Goal: Task Accomplishment & Management: Use online tool/utility

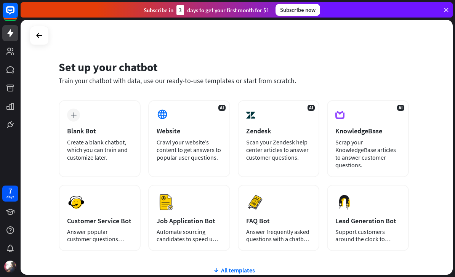
click at [118, 156] on div "Create a blank chatbot, which you can train and customize later." at bounding box center [99, 149] width 65 height 23
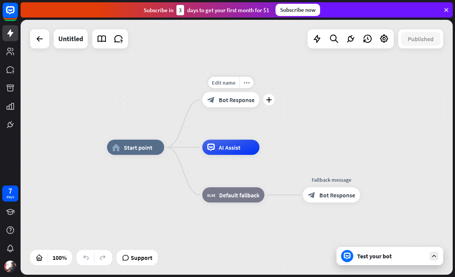
click at [274, 99] on div "plus" at bounding box center [269, 99] width 11 height 11
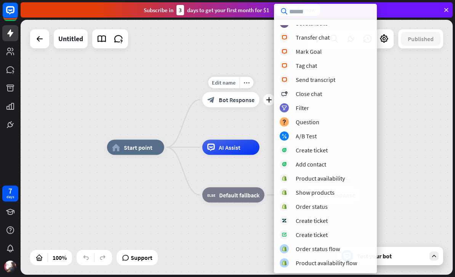
scroll to position [176, 0]
click at [326, 122] on div "block_question Question" at bounding box center [326, 121] width 92 height 9
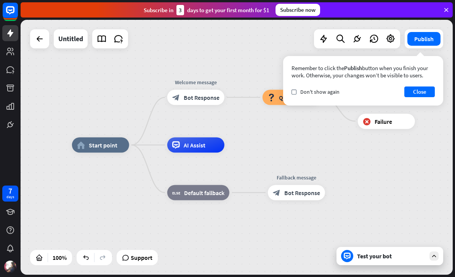
click at [288, 139] on div "home_2 Start point Welcome message block_bot_response Bot Response block_questi…" at bounding box center [237, 147] width 432 height 255
click at [276, 79] on span "Edit name" at bounding box center [284, 80] width 24 height 7
click at [426, 85] on div "Remember to click the Publish button when you finish your work. Otherwise, your…" at bounding box center [363, 81] width 160 height 50
click at [385, 147] on div "home_2 Start point Welcome message block_bot_response Bot Response Edit name mo…" at bounding box center [288, 272] width 432 height 255
click at [428, 37] on button "Publish" at bounding box center [424, 39] width 33 height 14
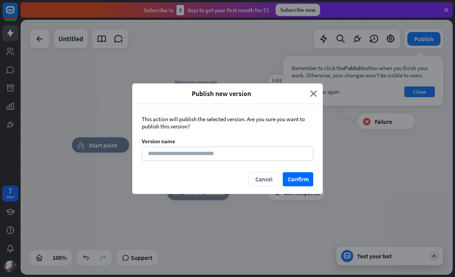
click at [315, 92] on icon "close" at bounding box center [313, 93] width 7 height 9
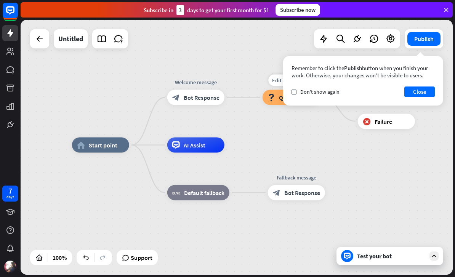
click at [443, 22] on div "home_2 Start point Welcome message block_bot_response Bot Response Edit name mo…" at bounding box center [237, 147] width 432 height 255
click at [421, 84] on div "Remember to click the Publish button when you finish your work. Otherwise, your…" at bounding box center [363, 81] width 160 height 50
click at [316, 94] on span "Don't show again" at bounding box center [319, 91] width 39 height 7
click at [415, 96] on button "Close" at bounding box center [420, 92] width 31 height 11
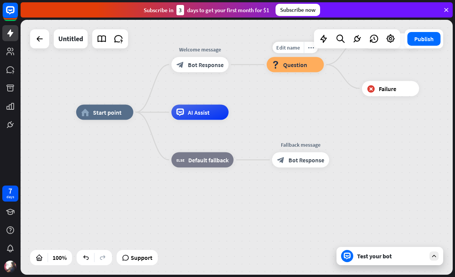
click at [434, 254] on icon at bounding box center [434, 256] width 7 height 7
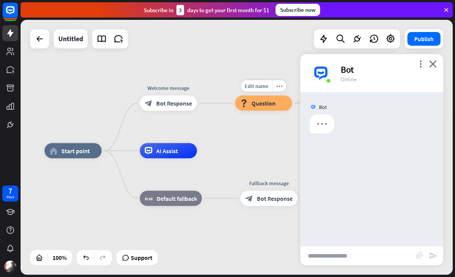
click at [437, 61] on icon "close" at bounding box center [433, 63] width 8 height 7
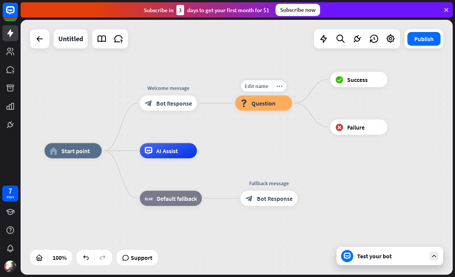
click at [259, 87] on span "Edit name" at bounding box center [257, 86] width 24 height 7
type input "**********"
click at [160, 83] on div "**********" at bounding box center [237, 147] width 432 height 255
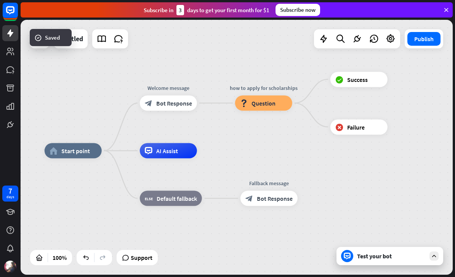
click at [428, 256] on div "Test your bot" at bounding box center [390, 256] width 107 height 18
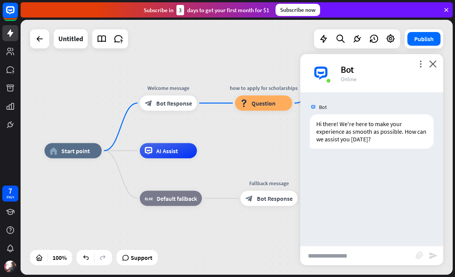
click at [436, 64] on icon "close" at bounding box center [433, 63] width 8 height 7
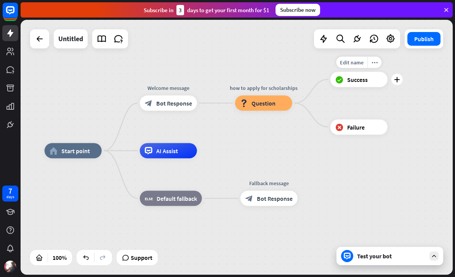
click at [400, 80] on div "plus" at bounding box center [397, 79] width 11 height 11
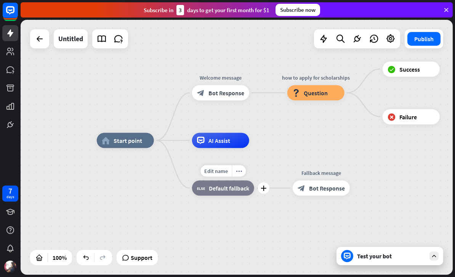
click at [399, 265] on div "home_2 Start point Welcome message block_bot_response Bot Response how to apply…" at bounding box center [313, 268] width 432 height 255
click at [394, 256] on div "Test your bot" at bounding box center [391, 256] width 69 height 8
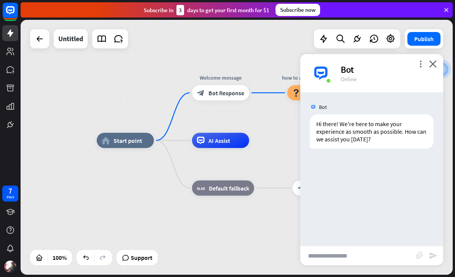
click at [362, 247] on input "text" at bounding box center [358, 255] width 116 height 19
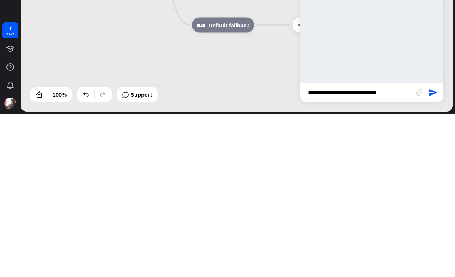
type input "**********"
click at [437, 251] on icon "send" at bounding box center [433, 255] width 9 height 9
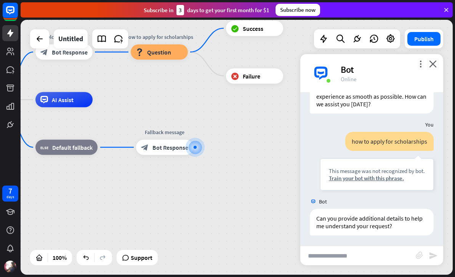
scroll to position [36, 0]
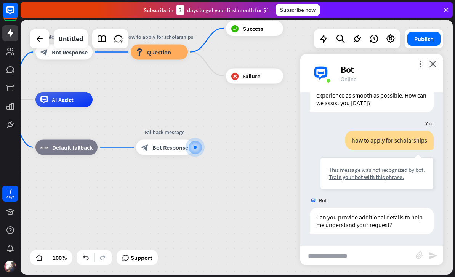
click at [392, 249] on input "text" at bounding box center [358, 255] width 116 height 19
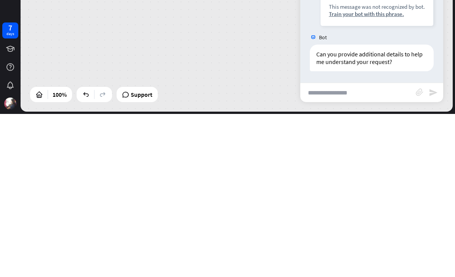
type input "*"
click at [427, 246] on div "**********" at bounding box center [371, 255] width 143 height 19
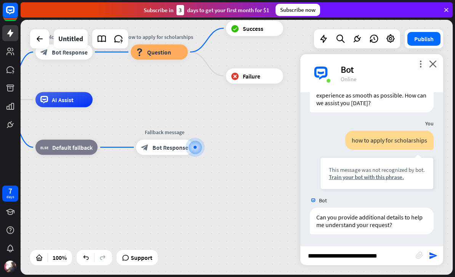
click at [435, 249] on div "**********" at bounding box center [371, 255] width 143 height 19
click at [329, 251] on input "**********" at bounding box center [358, 255] width 116 height 19
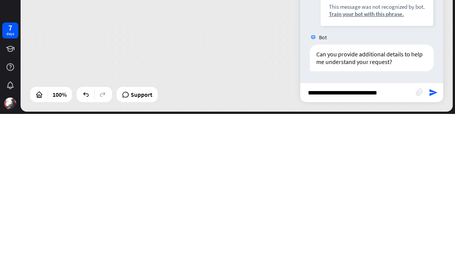
click at [327, 246] on input "**********" at bounding box center [358, 255] width 116 height 19
click at [324, 246] on input "**********" at bounding box center [358, 255] width 116 height 19
type input "**********"
click at [435, 251] on icon "send" at bounding box center [433, 255] width 9 height 9
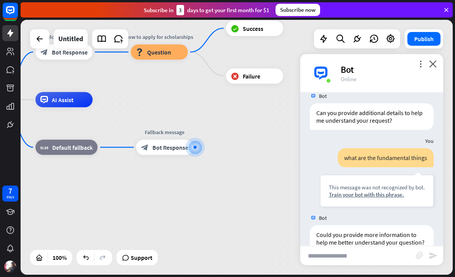
scroll to position [112, 0]
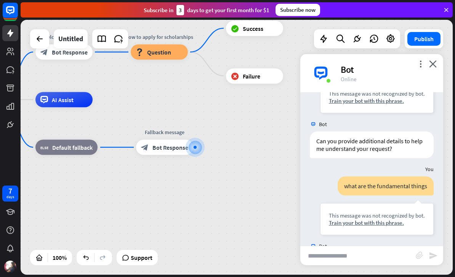
click at [437, 53] on div "home_2 Start point Welcome message block_bot_response Bot Response how to apply…" at bounding box center [237, 147] width 432 height 255
click at [445, 65] on div "home_2 Start point Welcome message block_bot_response Bot Response how to apply…" at bounding box center [237, 147] width 432 height 255
click at [440, 62] on div "more_vert close Bot Online" at bounding box center [371, 73] width 143 height 38
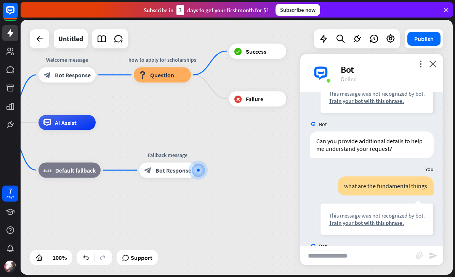
click at [260, 160] on div "home_2 Start point Welcome message block_bot_response Bot Response how to apply…" at bounding box center [159, 250] width 432 height 255
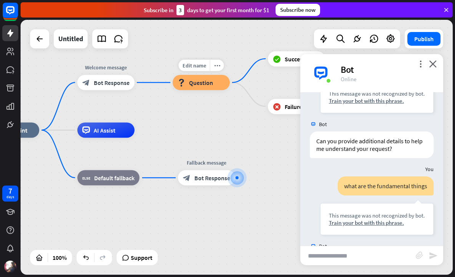
click at [433, 66] on icon "close" at bounding box center [433, 63] width 8 height 7
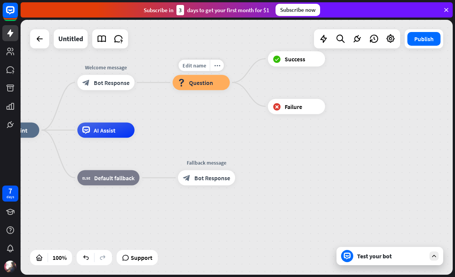
click at [217, 66] on icon "more_horiz" at bounding box center [217, 66] width 6 height 6
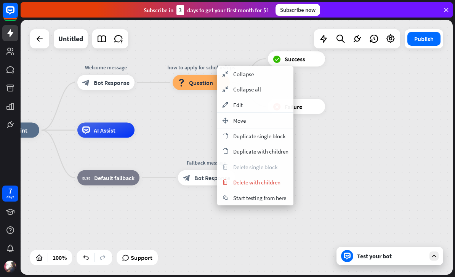
click at [277, 108] on div "appearance Edit" at bounding box center [255, 104] width 76 height 15
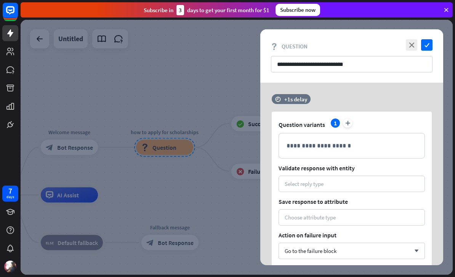
click at [445, 12] on icon at bounding box center [446, 9] width 7 height 7
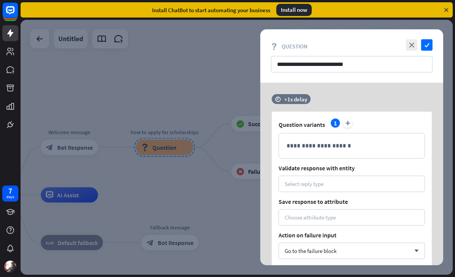
click at [27, 43] on div at bounding box center [237, 147] width 432 height 255
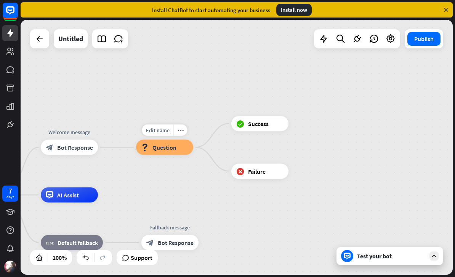
click at [179, 128] on icon "more_horiz" at bounding box center [181, 130] width 6 height 6
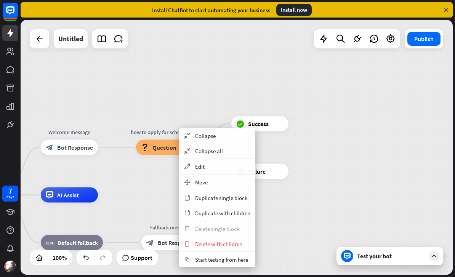
click at [243, 244] on div "trash Delete with children" at bounding box center [217, 243] width 76 height 15
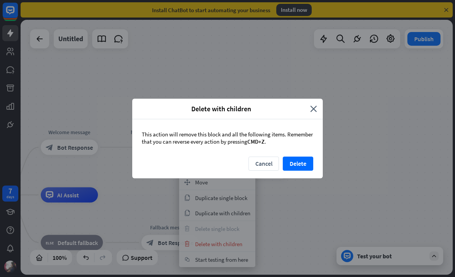
click at [305, 162] on button "Delete" at bounding box center [298, 164] width 31 height 14
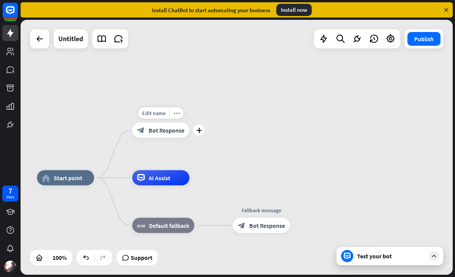
click at [197, 130] on icon "plus" at bounding box center [199, 130] width 6 height 5
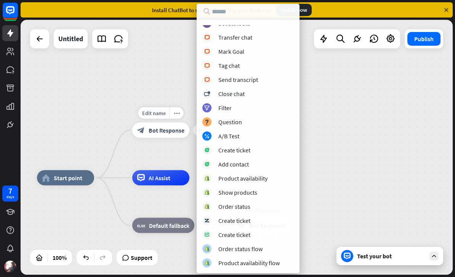
scroll to position [176, 0]
click at [278, 133] on div "block_ab_testing A/B Test" at bounding box center [248, 136] width 92 height 9
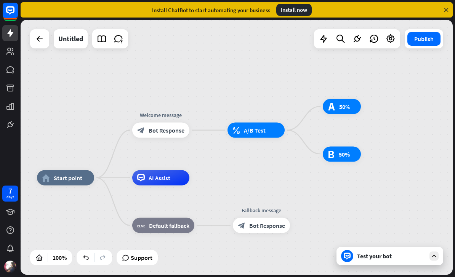
click at [239, 158] on div "home_2 Start point Welcome message block_bot_response Bot Response Edit name mo…" at bounding box center [237, 147] width 432 height 255
click at [274, 109] on div "more_horiz" at bounding box center [272, 113] width 14 height 11
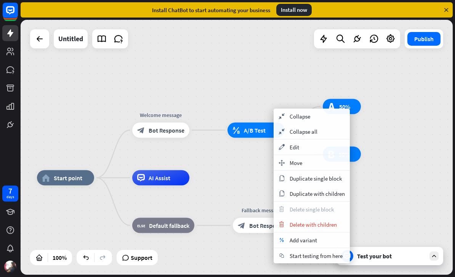
click at [333, 222] on span "Delete with children" at bounding box center [313, 224] width 47 height 7
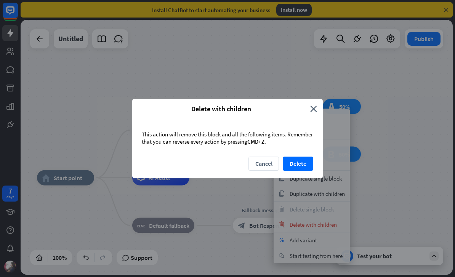
click at [304, 158] on button "Delete" at bounding box center [298, 164] width 31 height 14
